Goal: Information Seeking & Learning: Learn about a topic

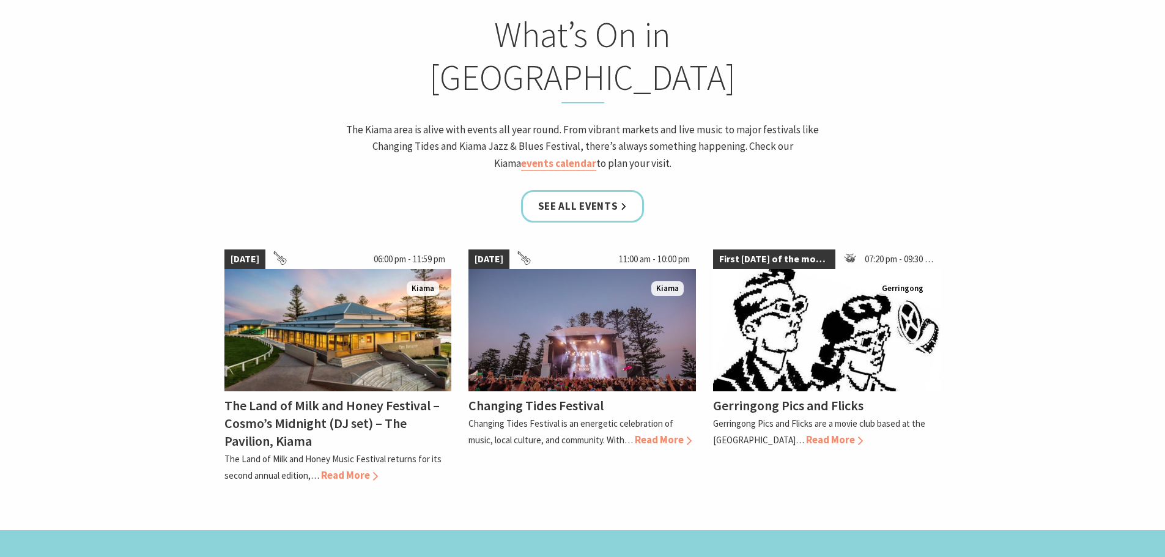
scroll to position [1100, 0]
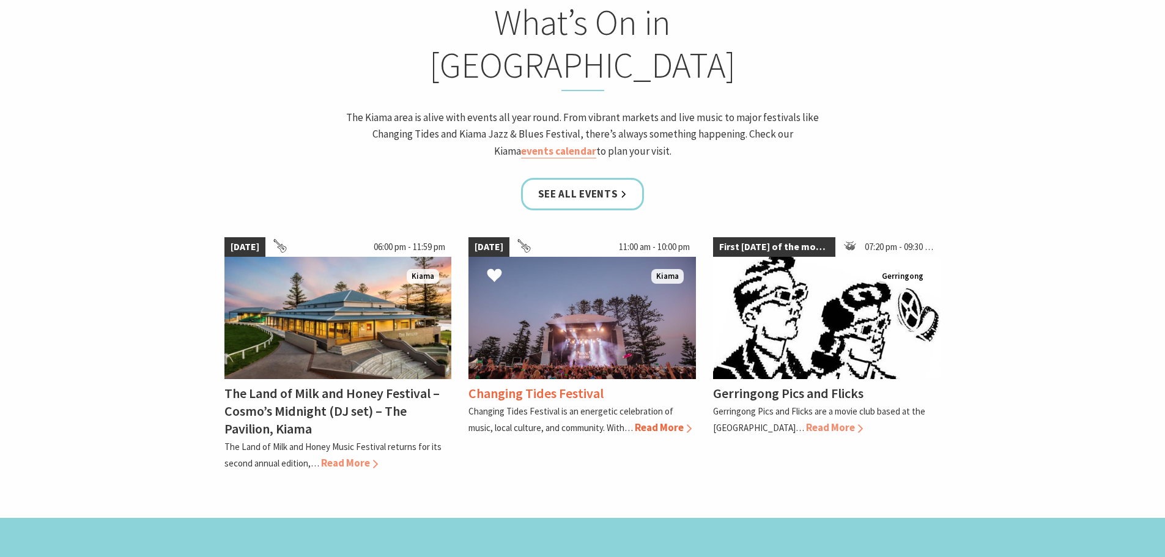
click at [660, 421] on span "Read More" at bounding box center [663, 427] width 57 height 13
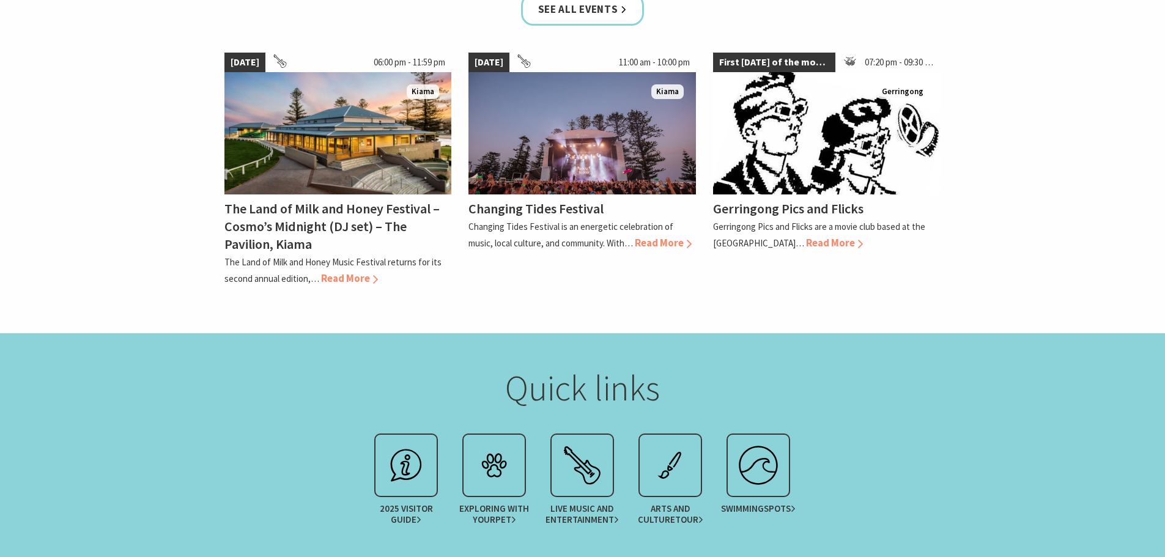
scroll to position [796, 0]
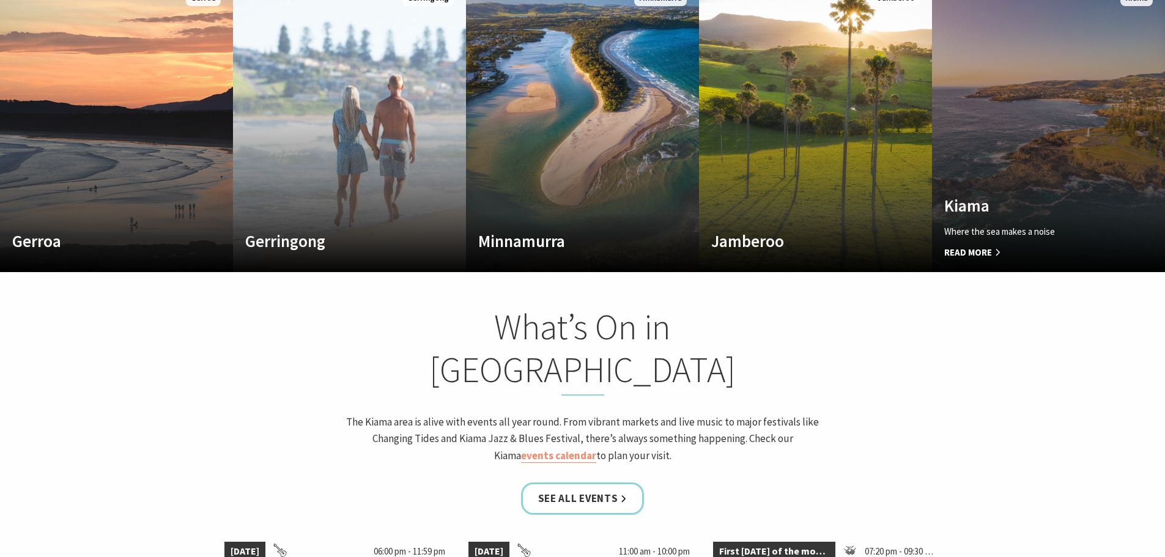
click at [1021, 196] on h4 "Kiama" at bounding box center [1031, 206] width 174 height 20
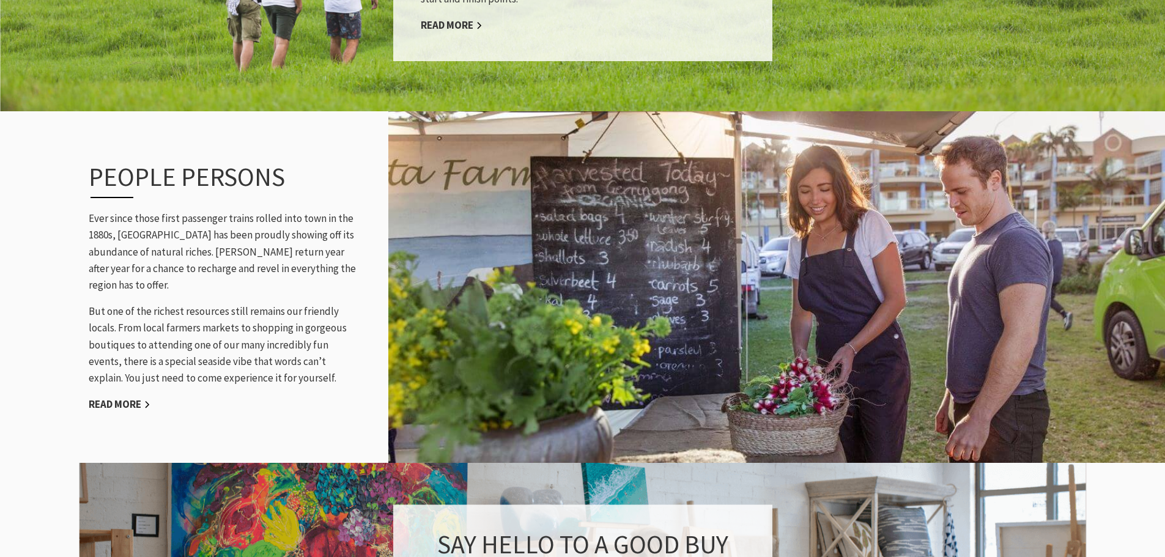
scroll to position [1467, 0]
